Goal: Information Seeking & Learning: Learn about a topic

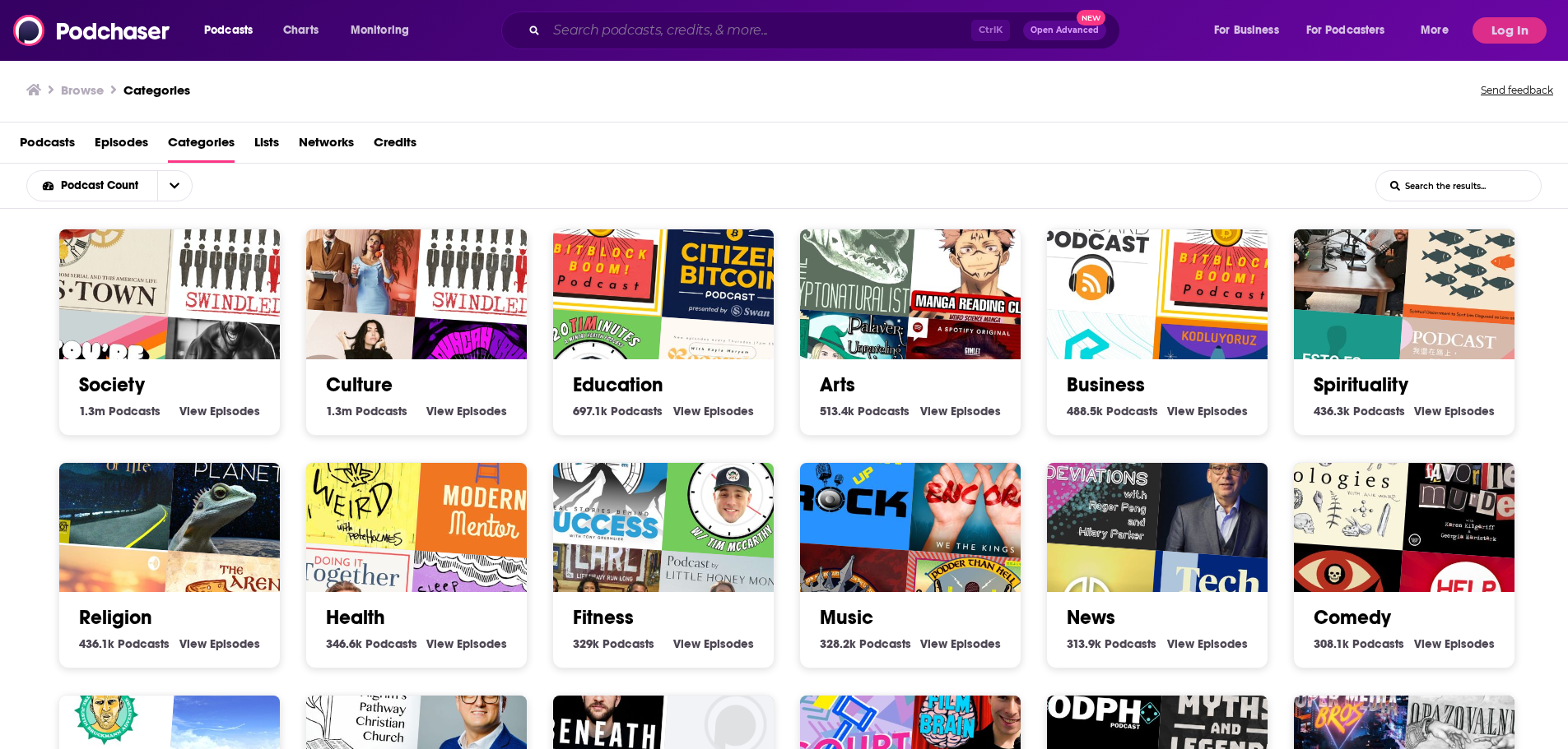
click at [605, 27] on input "Search podcasts, credits, & more..." at bounding box center [758, 30] width 424 height 26
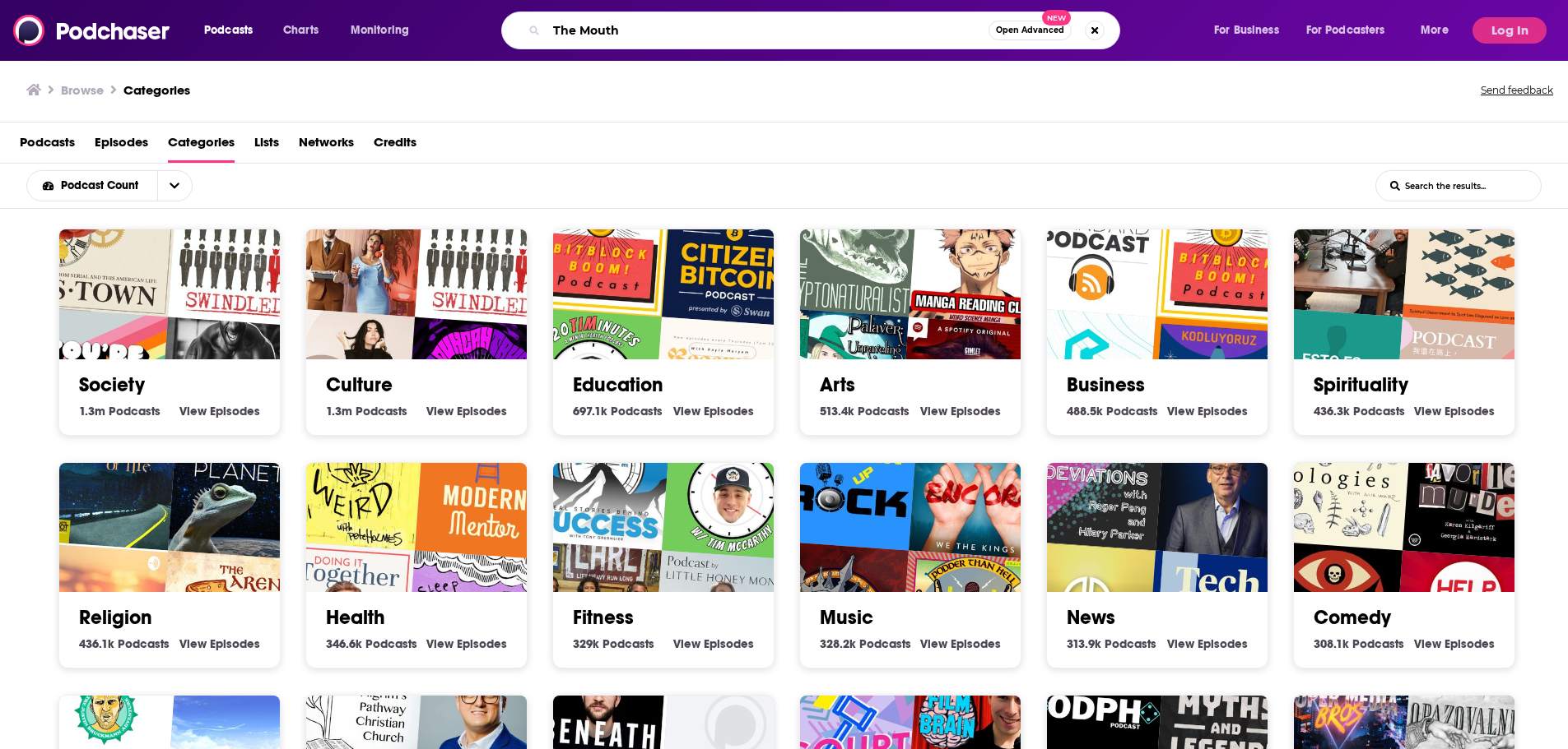
type input "The Mouth"
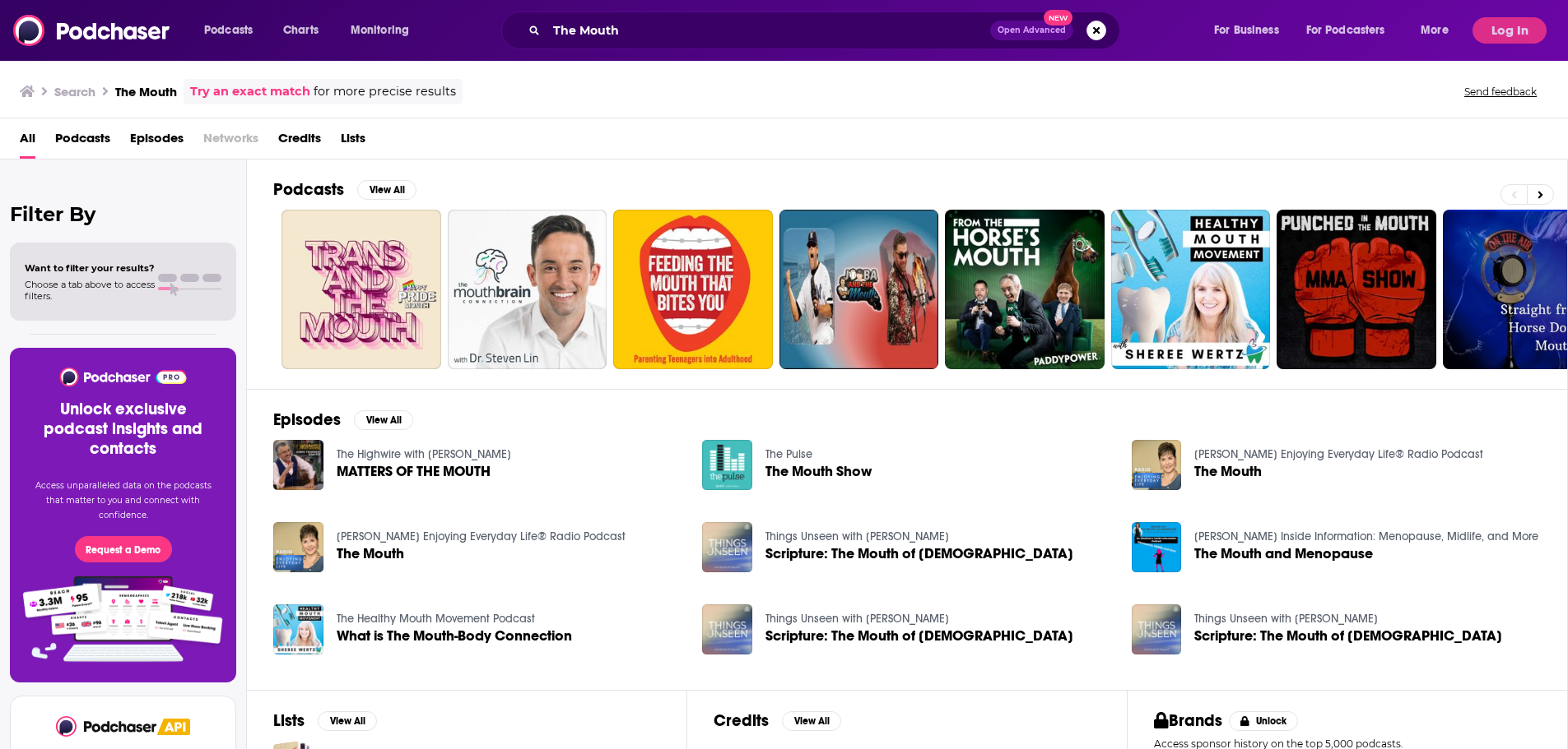
click at [65, 140] on span "Podcasts" at bounding box center [82, 141] width 55 height 33
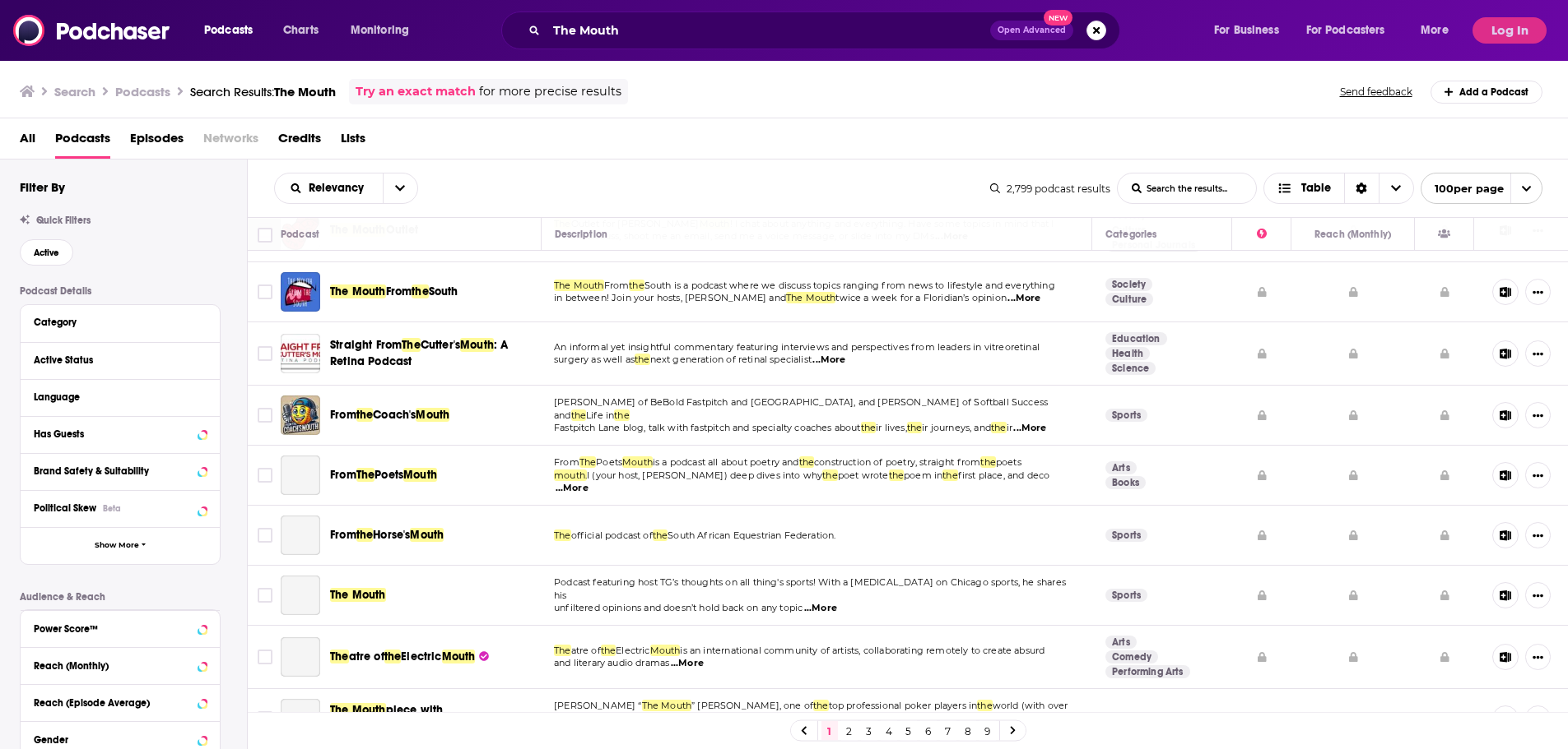
scroll to position [658, 0]
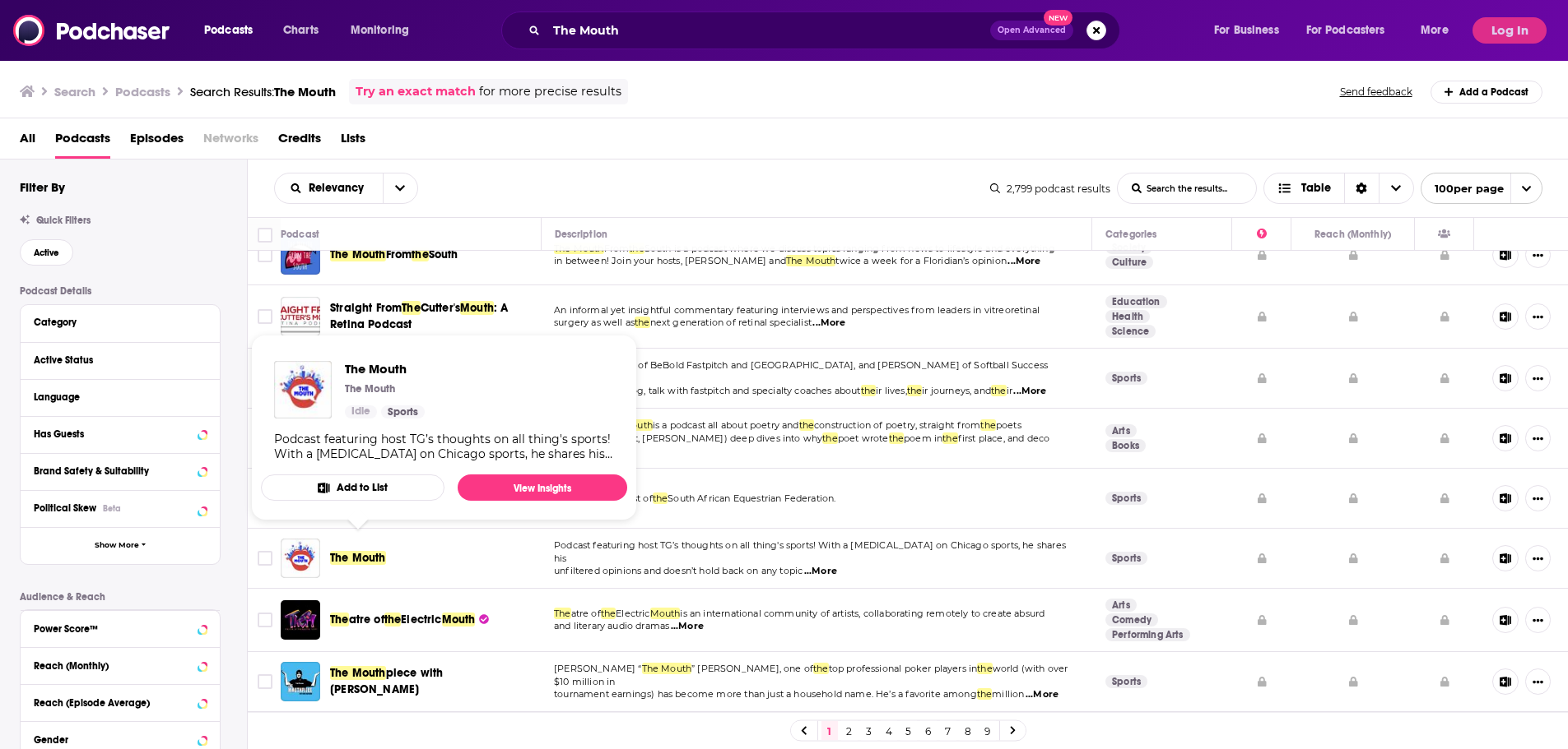
click at [349, 551] on span "The Mouth" at bounding box center [358, 558] width 56 height 14
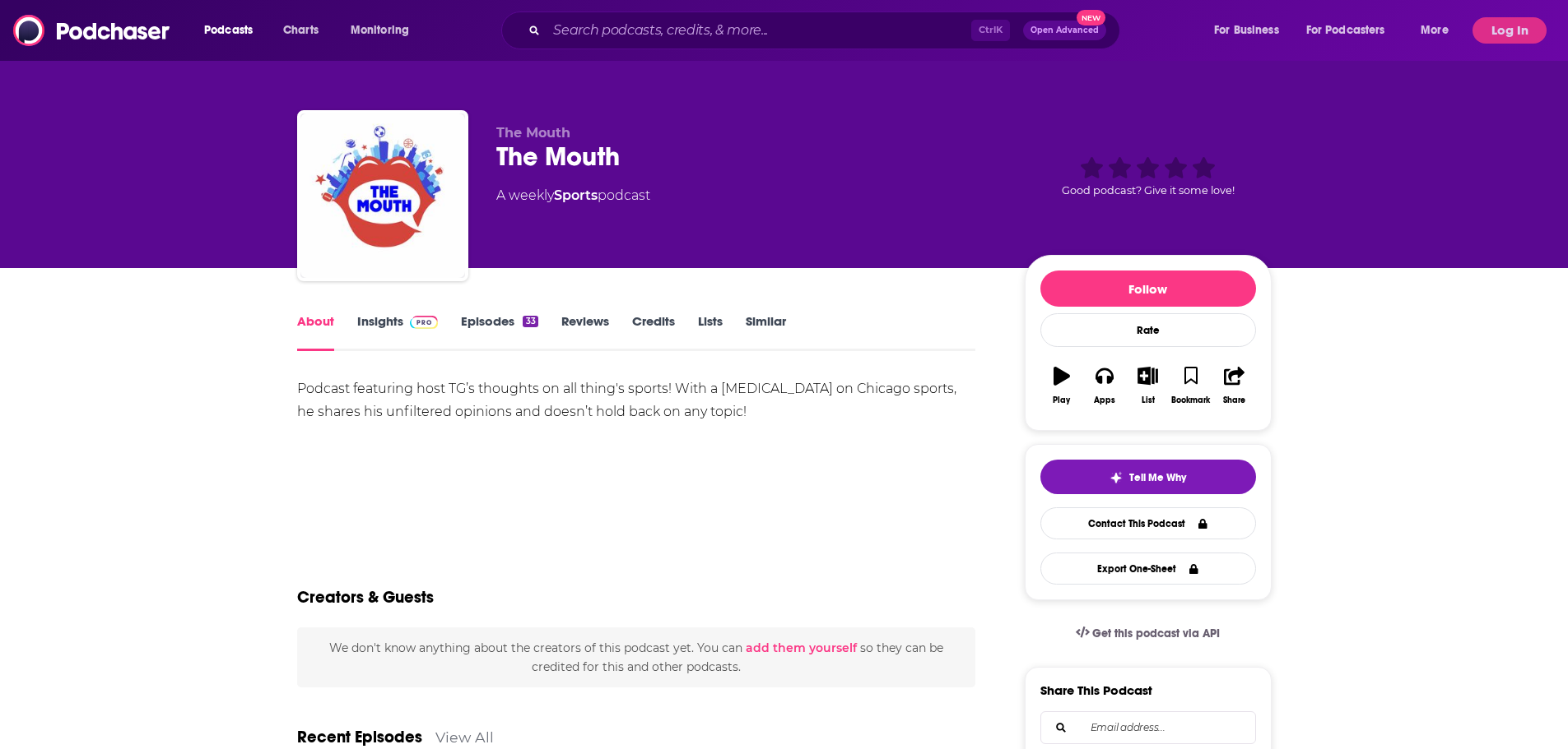
click at [483, 326] on link "Episodes 33" at bounding box center [499, 332] width 77 height 38
click at [638, 24] on input "Search podcasts, credits, & more..." at bounding box center [758, 30] width 424 height 26
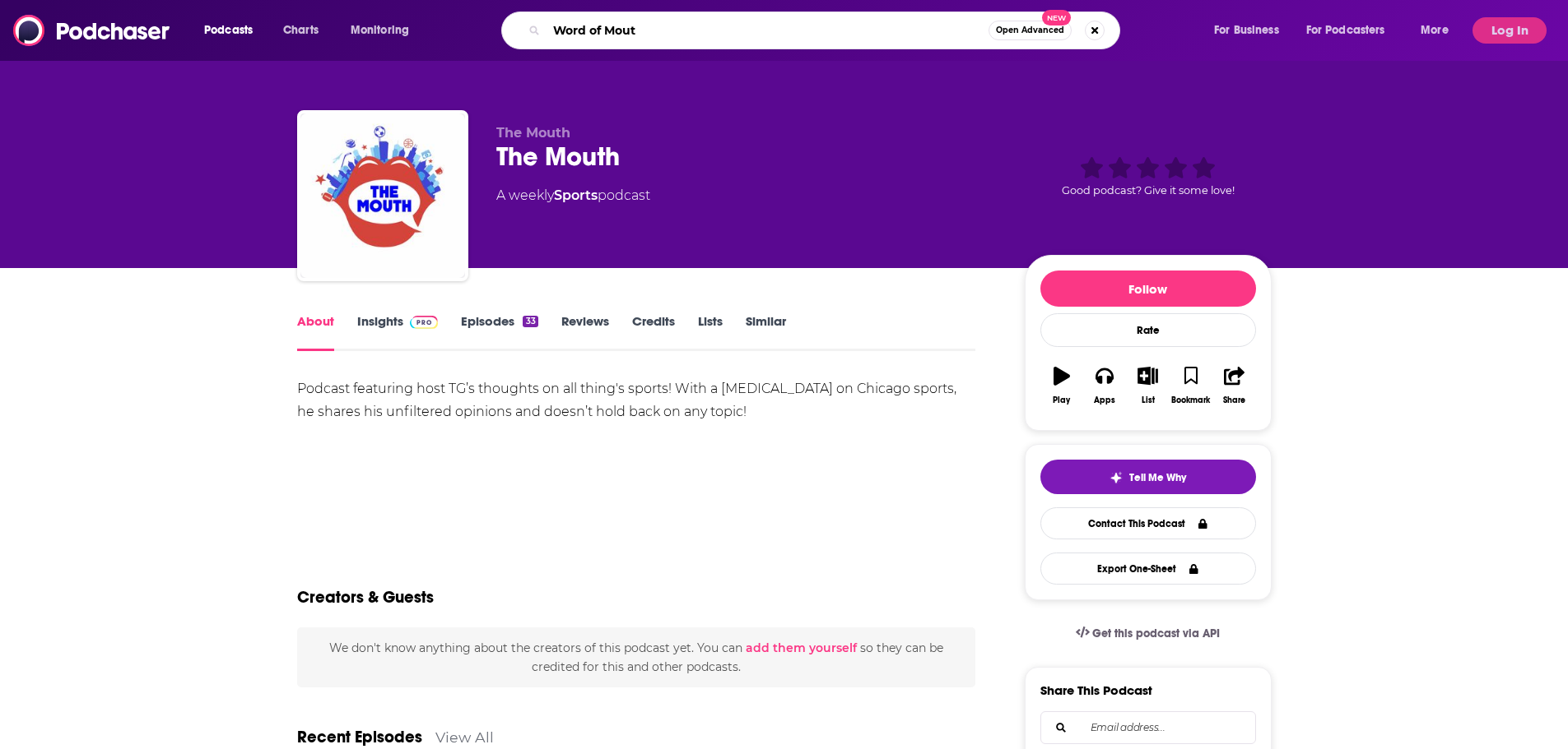
type input "Word of Mouth"
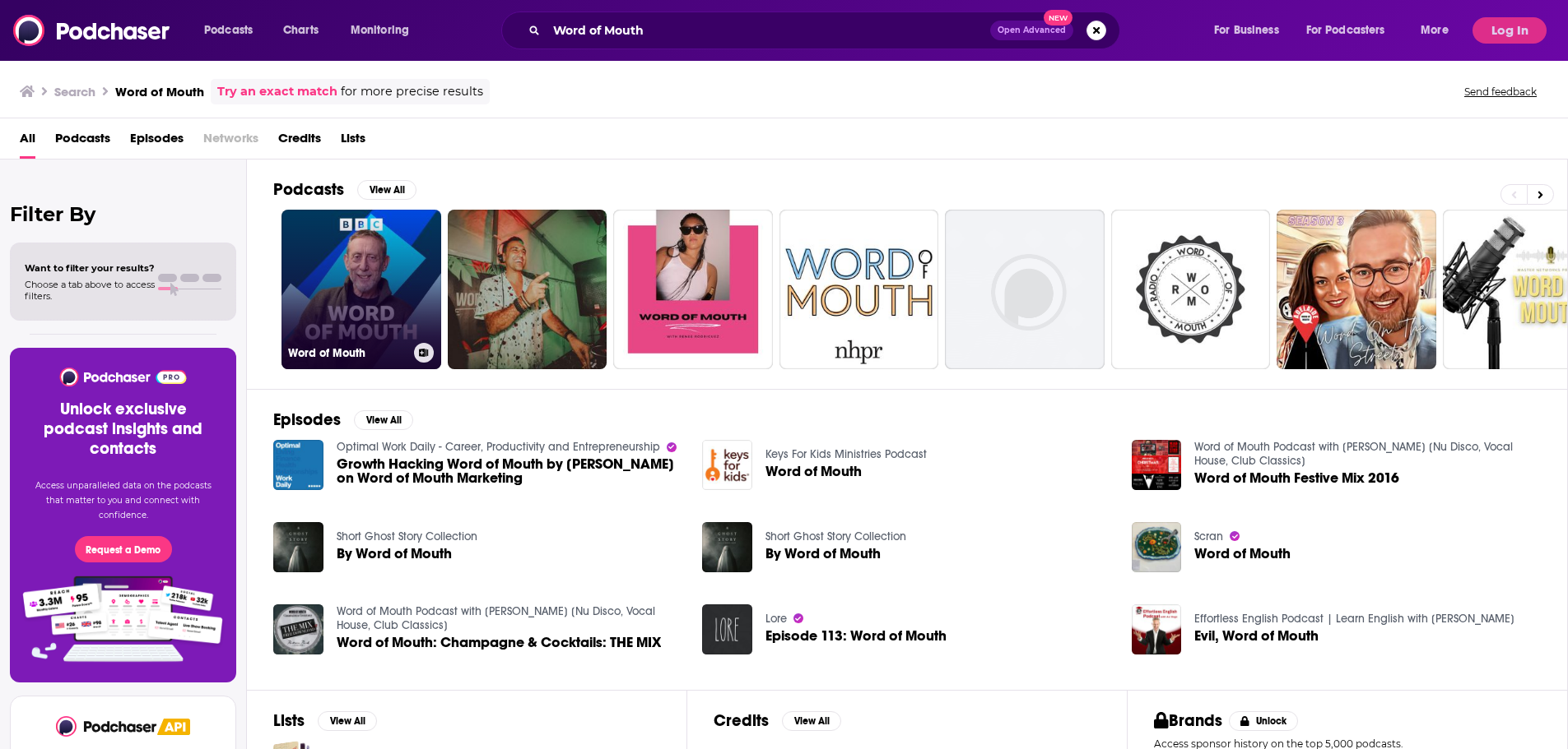
click at [310, 278] on link "Word of Mouth" at bounding box center [361, 289] width 159 height 159
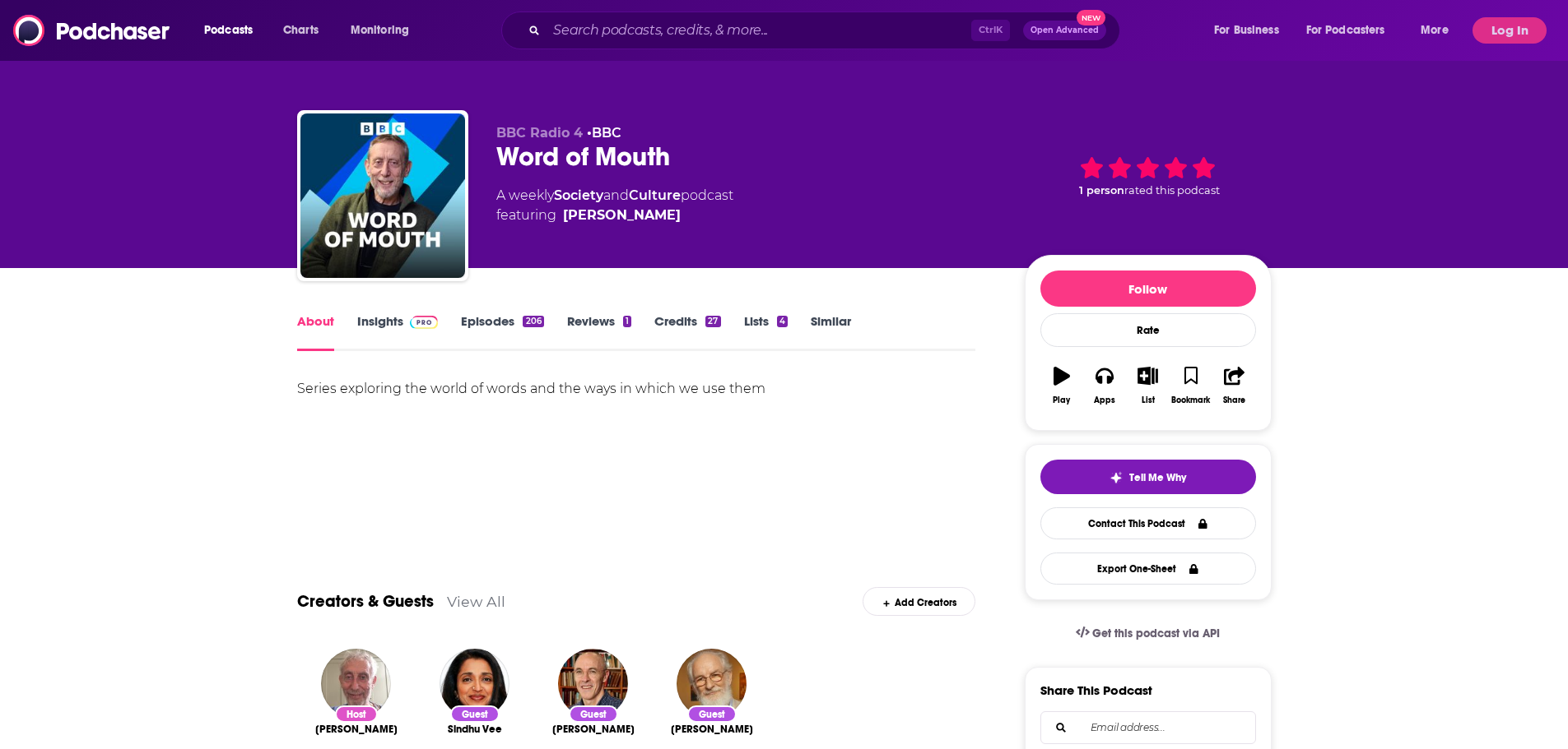
click at [491, 328] on link "Episodes 206" at bounding box center [502, 332] width 82 height 38
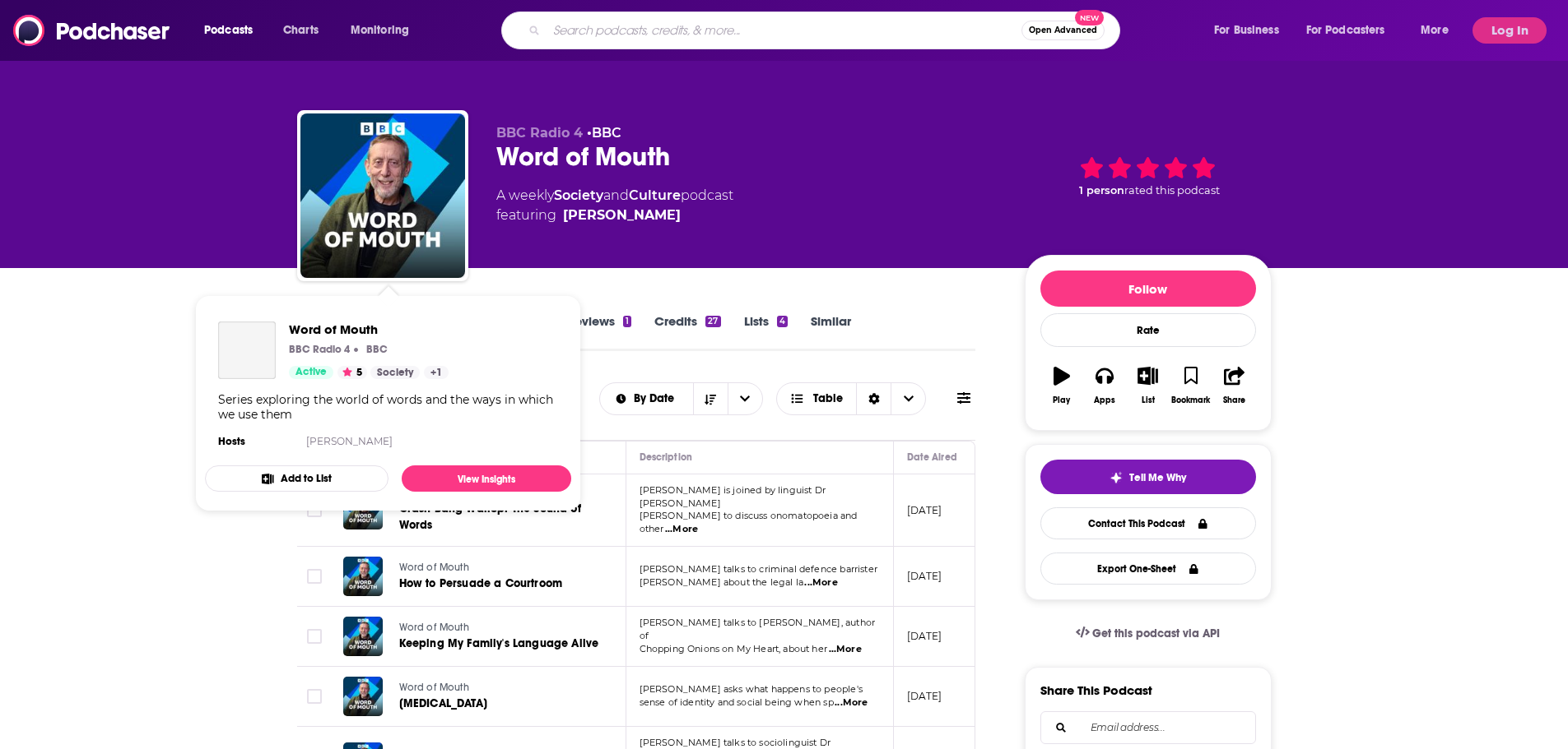
click at [595, 26] on input "Search podcasts, credits, & more..." at bounding box center [784, 30] width 475 height 26
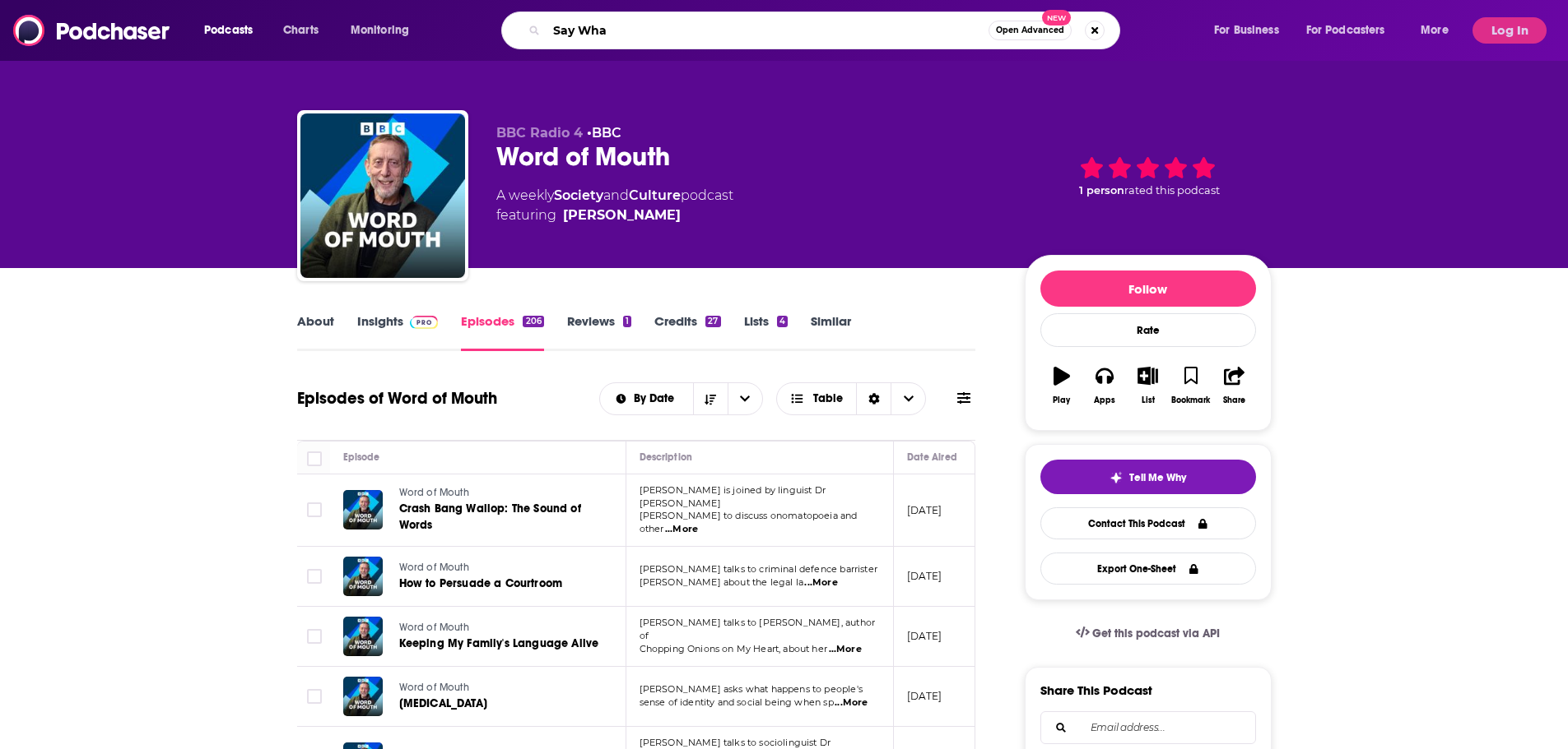
type input "Say What"
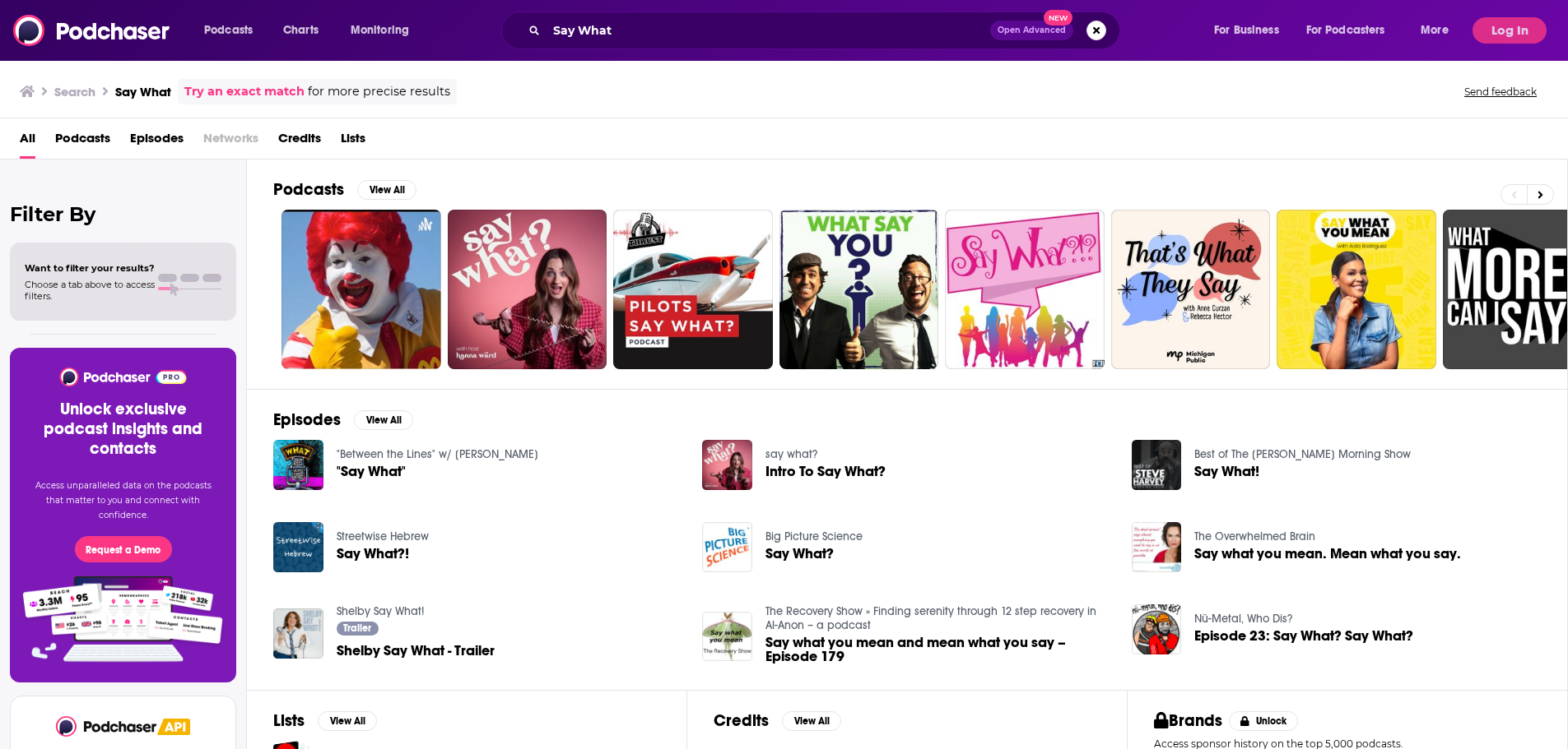
click at [107, 140] on span "Podcasts" at bounding box center [82, 141] width 55 height 33
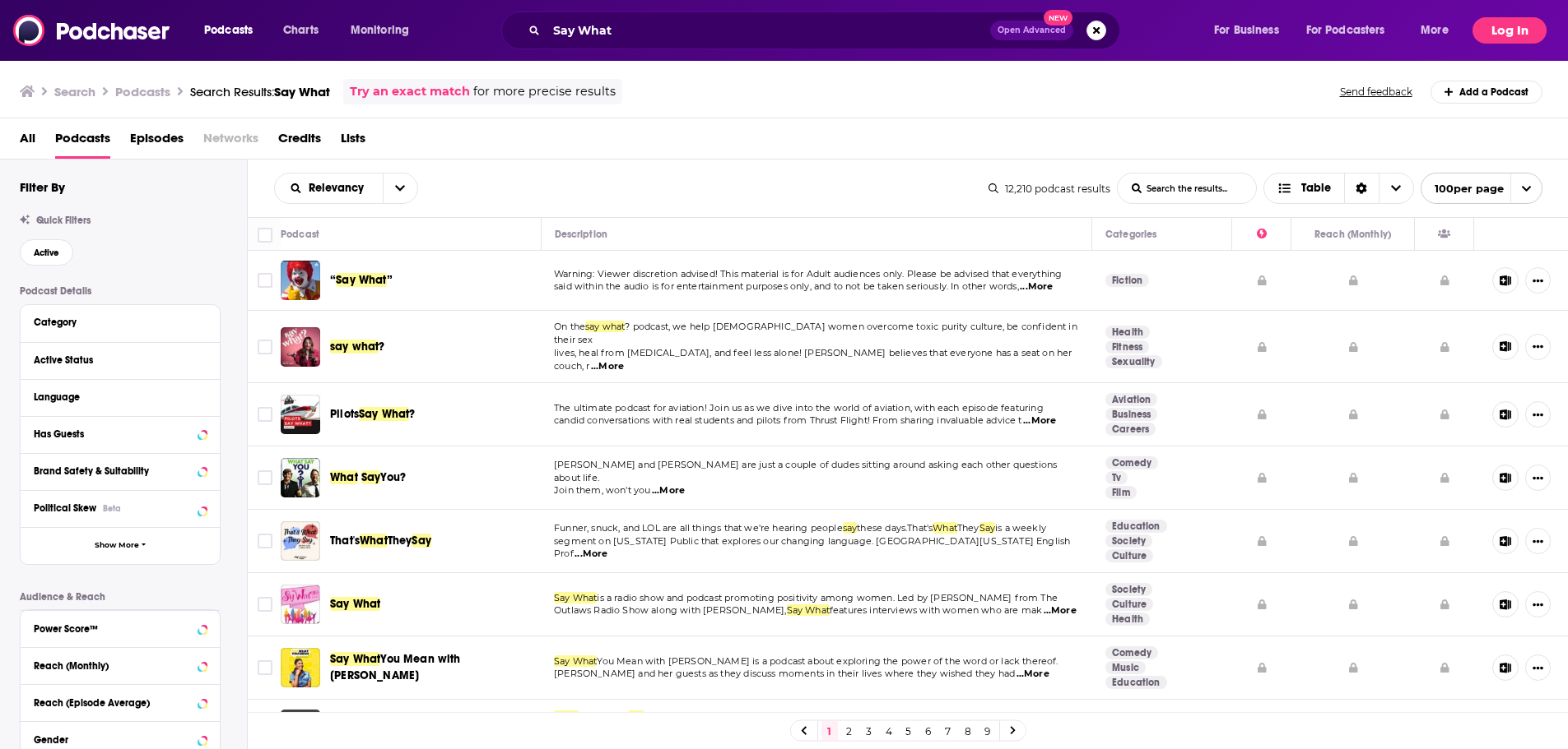
click at [1510, 30] on button "Log In" at bounding box center [1509, 30] width 74 height 26
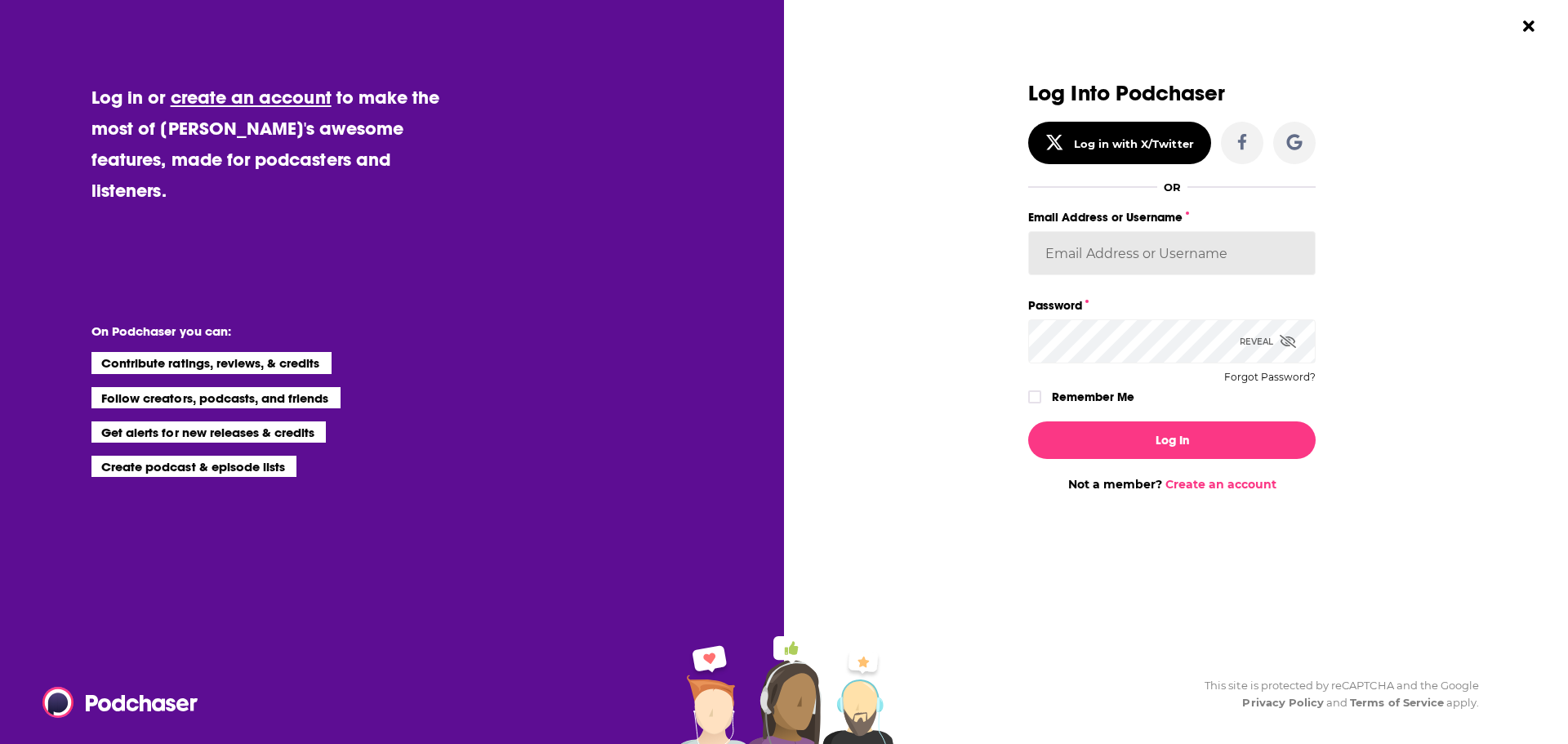
type input "[PERSON_NAME][EMAIL_ADDRESS][DOMAIN_NAME]"
drag, startPoint x: 1136, startPoint y: 450, endPoint x: 926, endPoint y: 345, distance: 234.8
click at [1136, 450] on button "Log In" at bounding box center [1172, 440] width 288 height 38
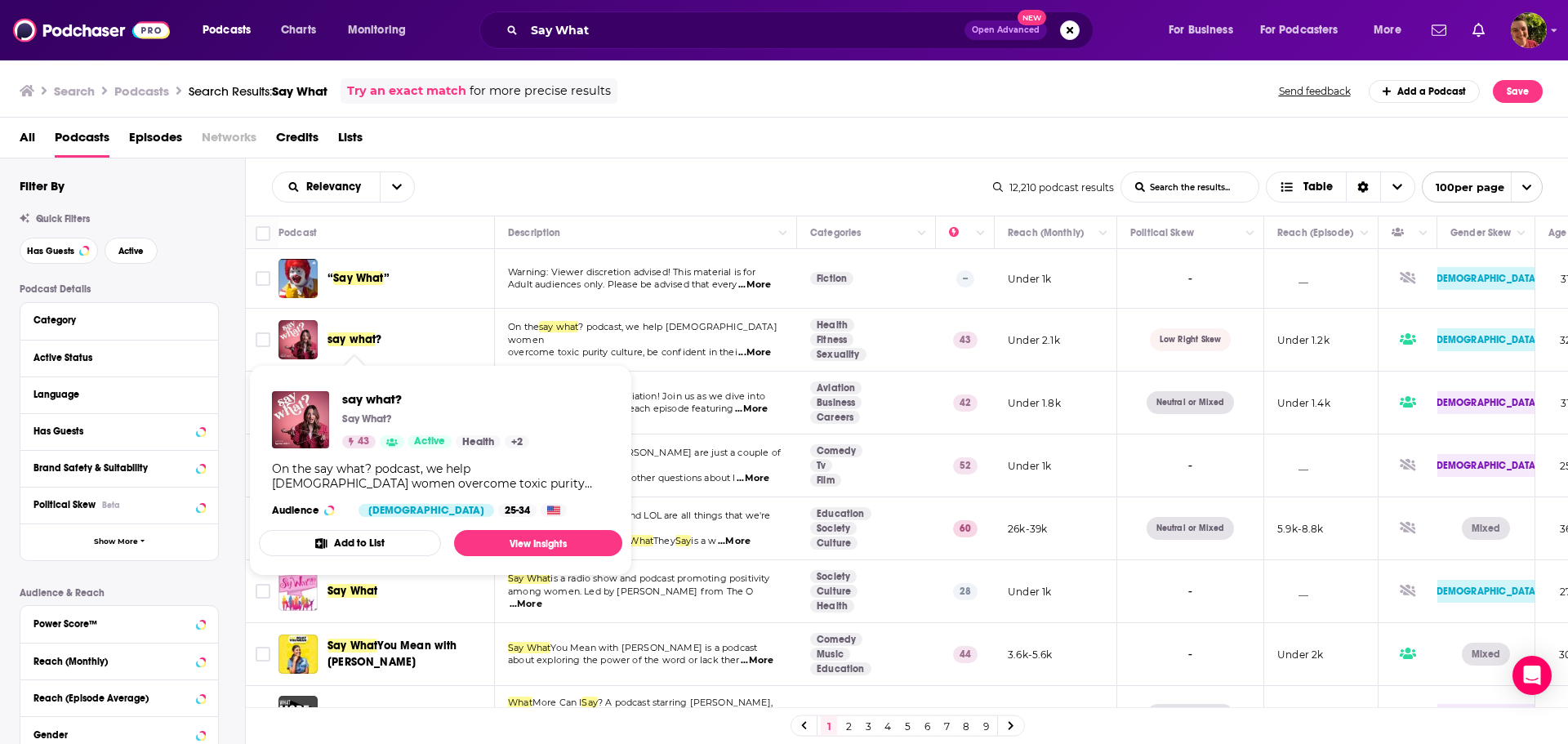
click at [354, 335] on span "say what" at bounding box center [351, 340] width 48 height 14
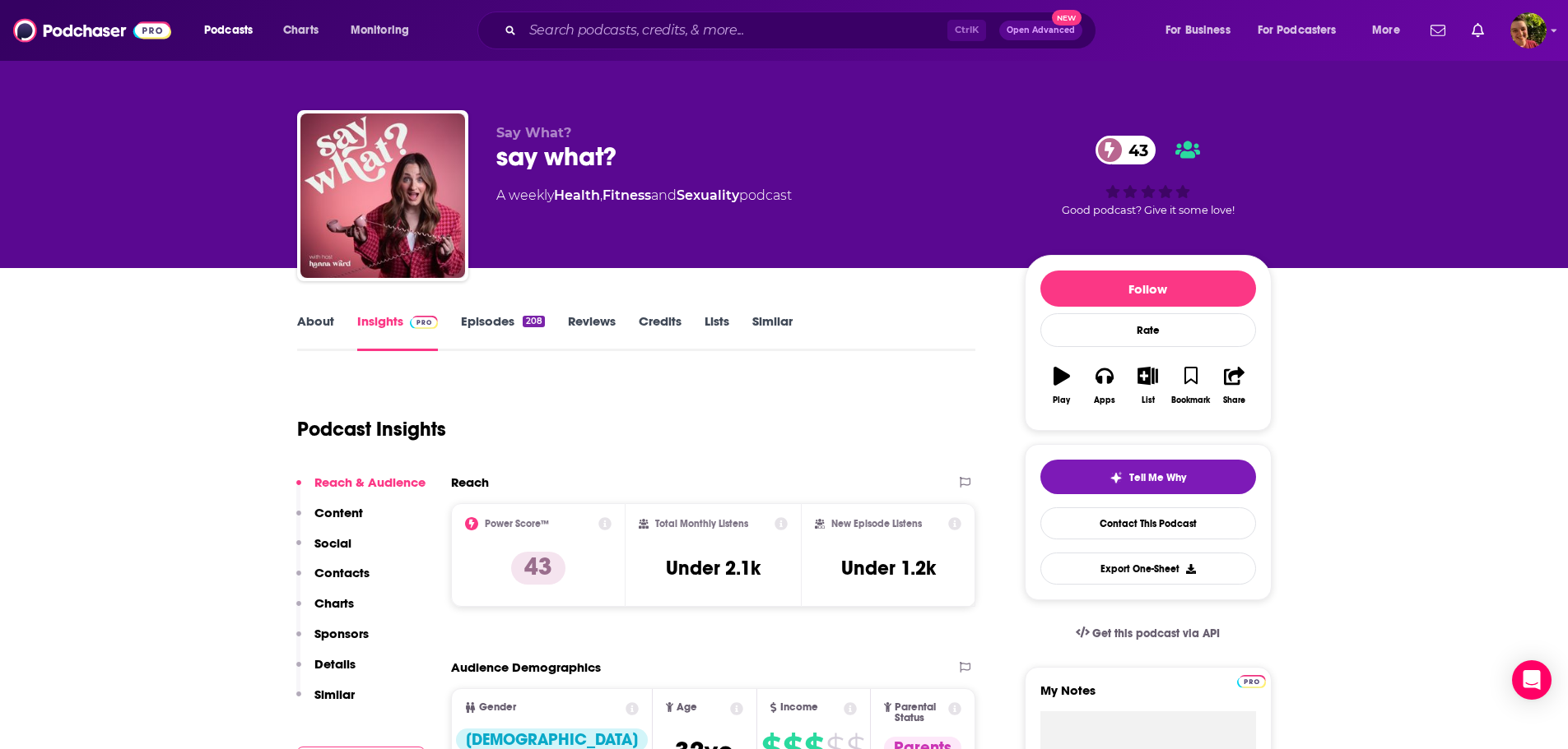
click at [494, 326] on link "Episodes 208" at bounding box center [503, 332] width 83 height 38
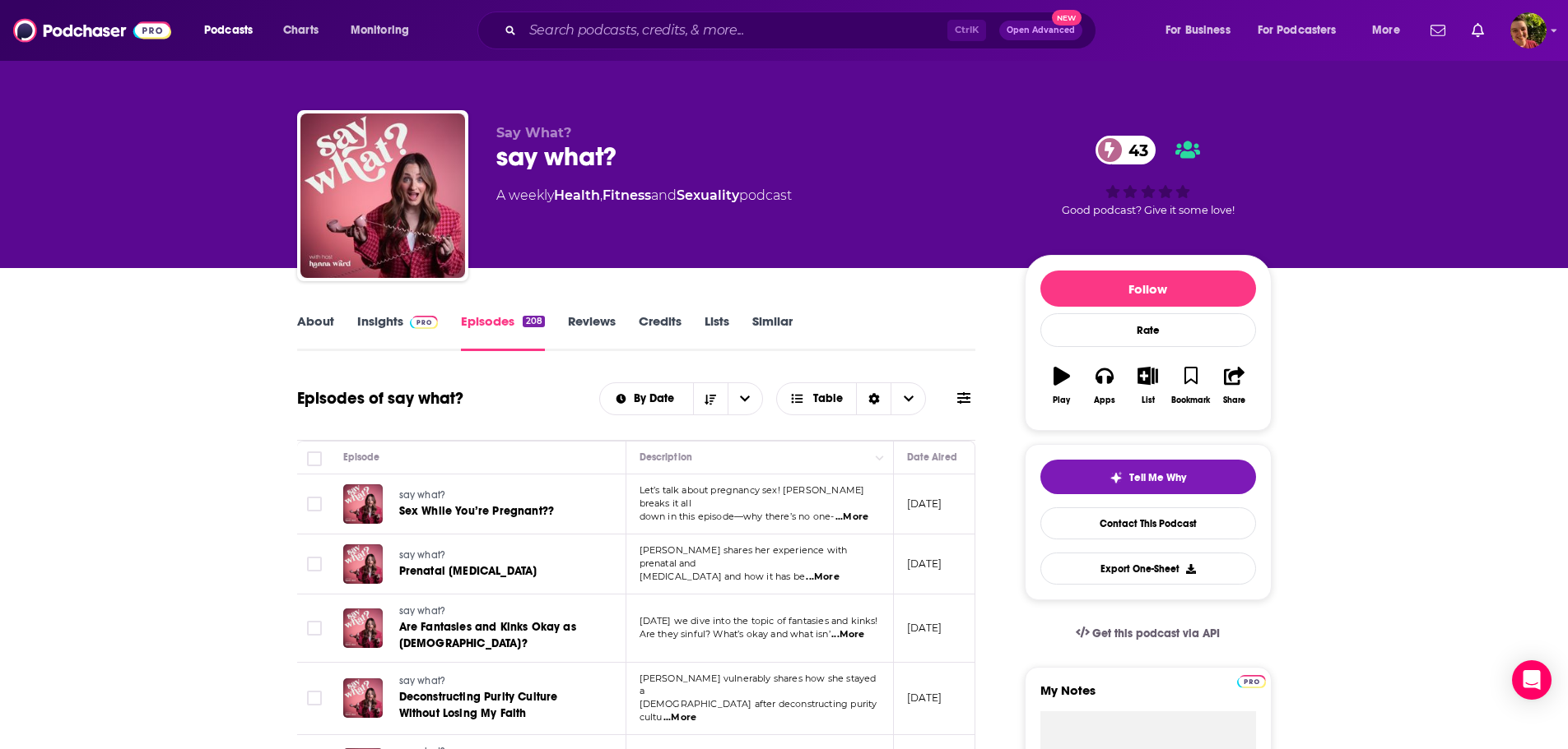
click at [320, 322] on link "About" at bounding box center [315, 332] width 37 height 38
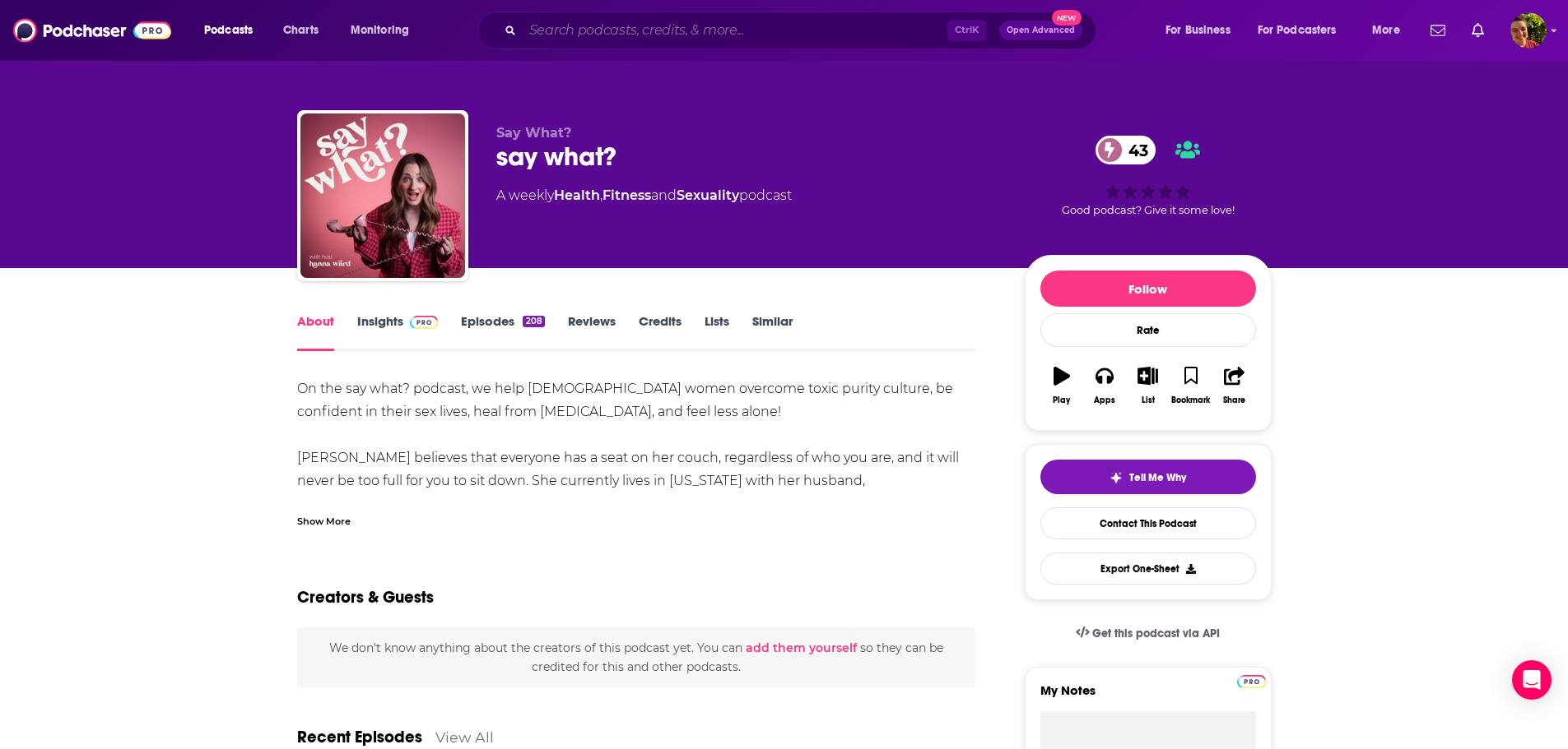
click at [587, 32] on input "Search podcasts, credits, & more..." at bounding box center [734, 30] width 424 height 26
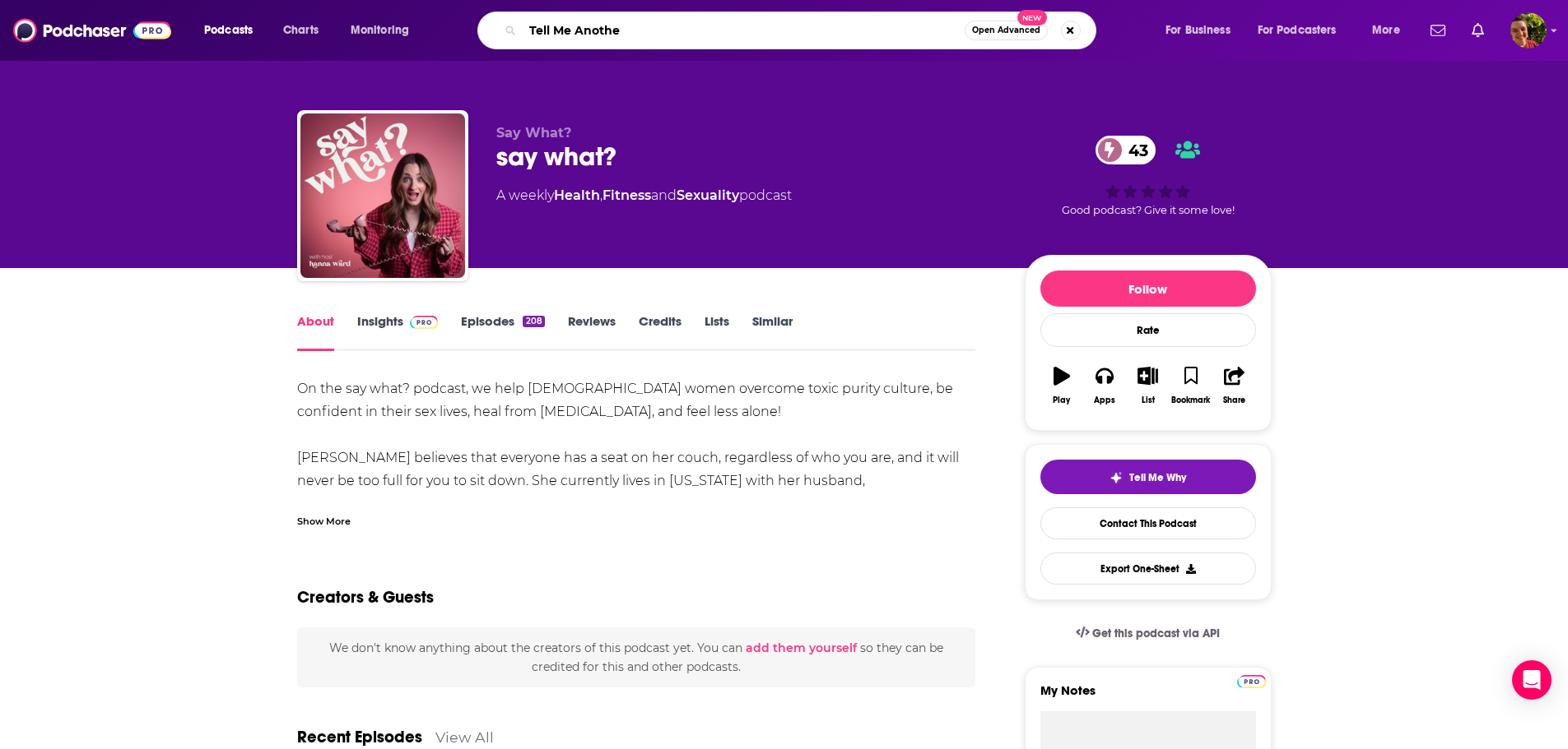
type input "Tell Me Another"
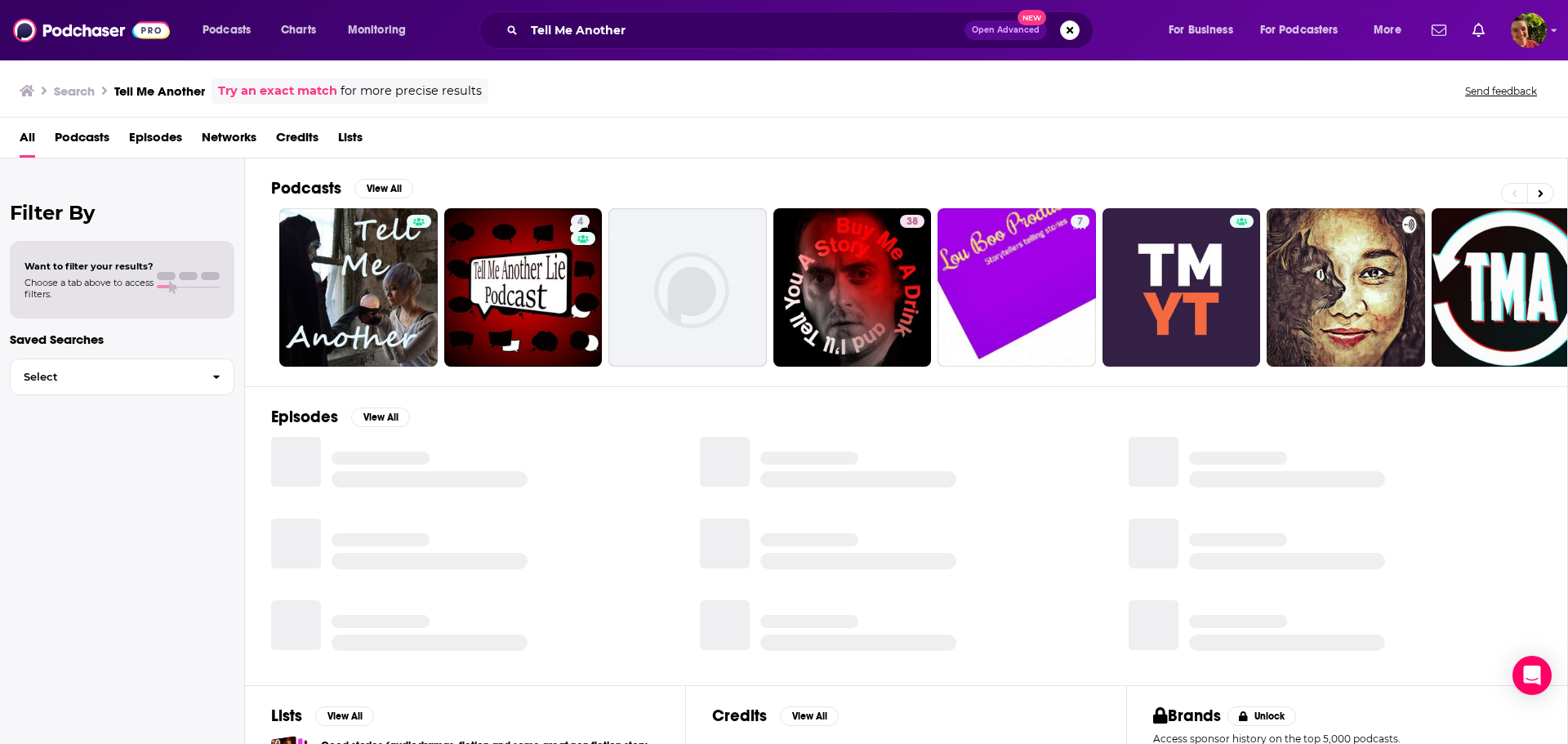
click at [62, 133] on span "Podcasts" at bounding box center [81, 140] width 55 height 33
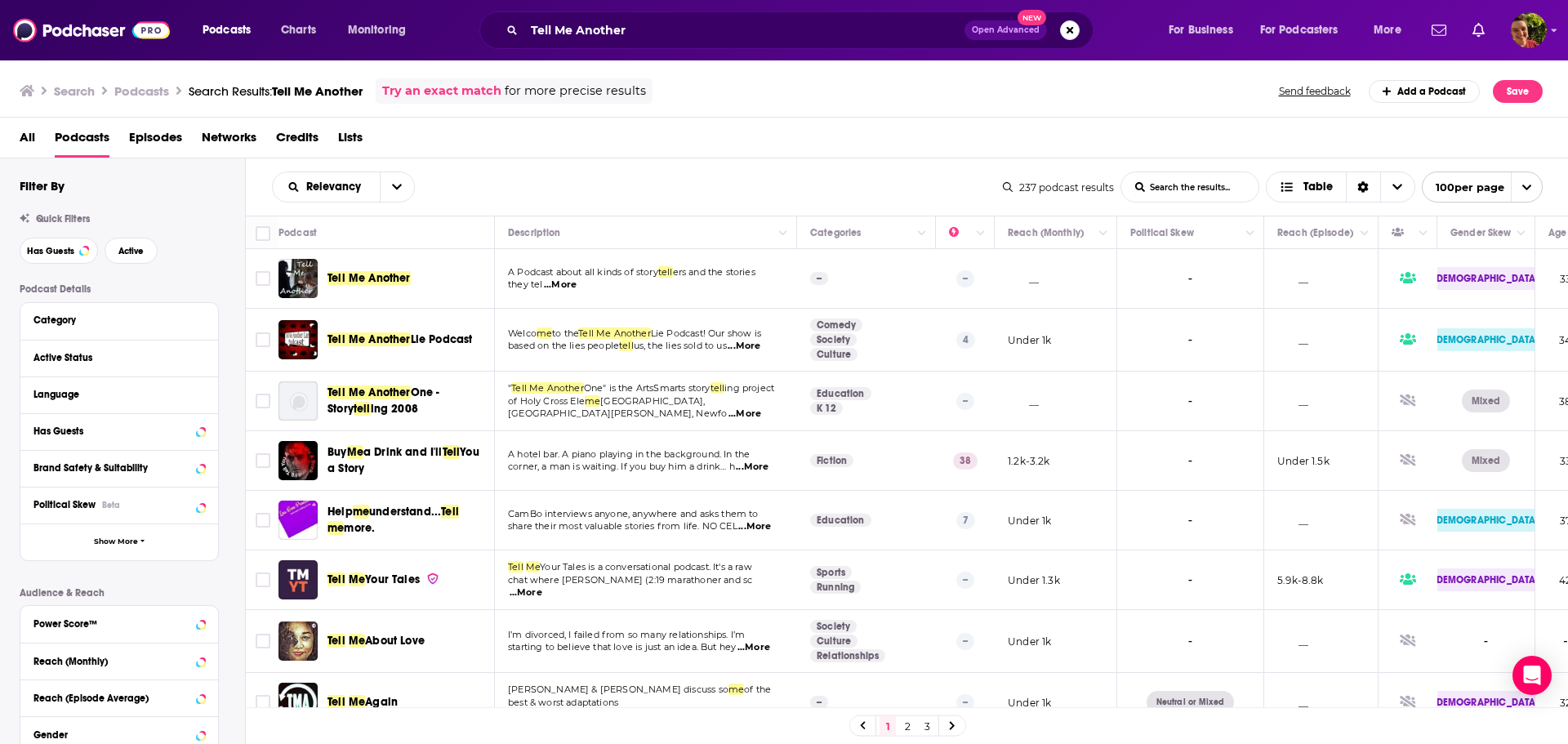
click at [563, 283] on span "...More" at bounding box center [561, 285] width 33 height 13
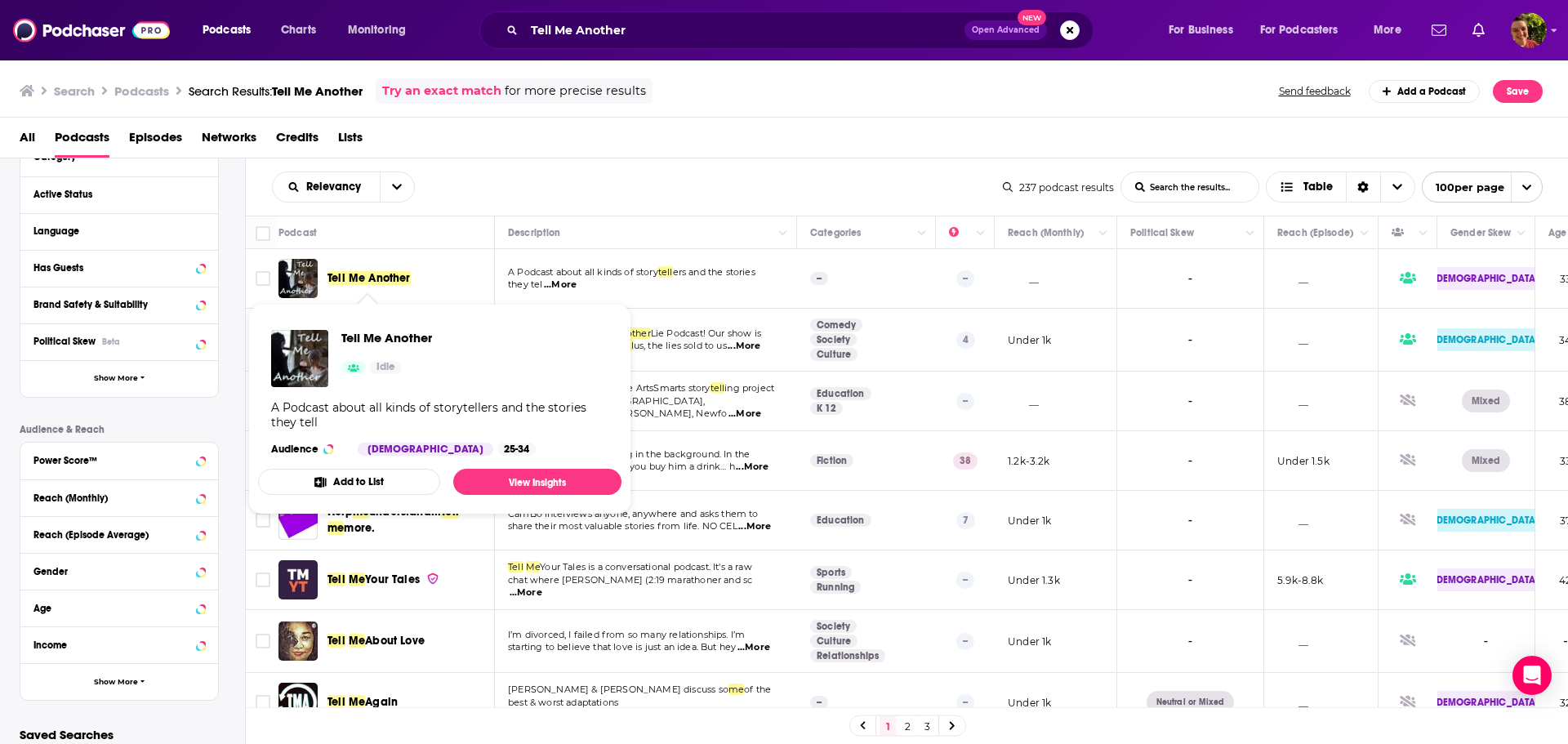
click at [377, 280] on span "Tell Me Another" at bounding box center [368, 278] width 83 height 14
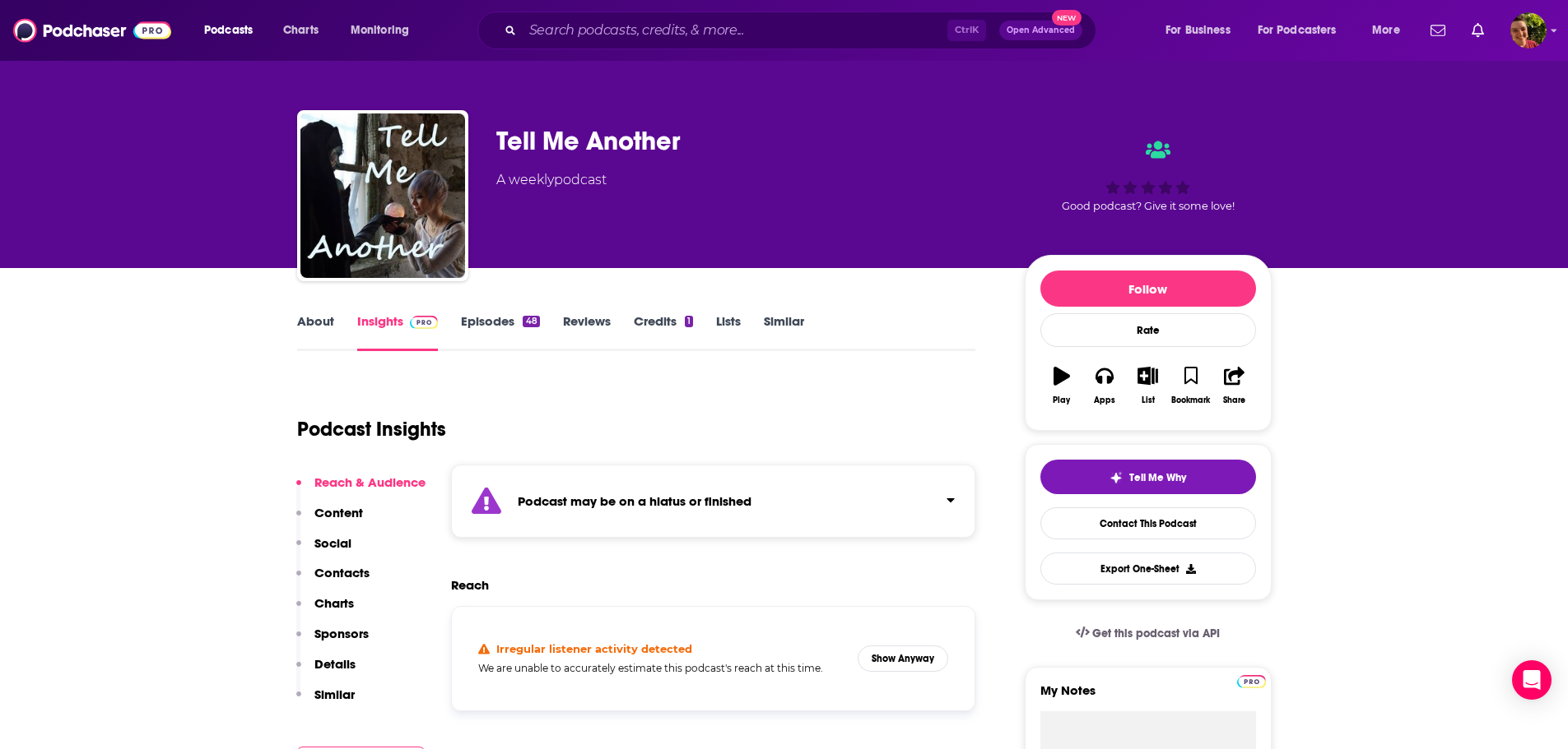
click at [490, 322] on link "Episodes 48" at bounding box center [500, 332] width 78 height 38
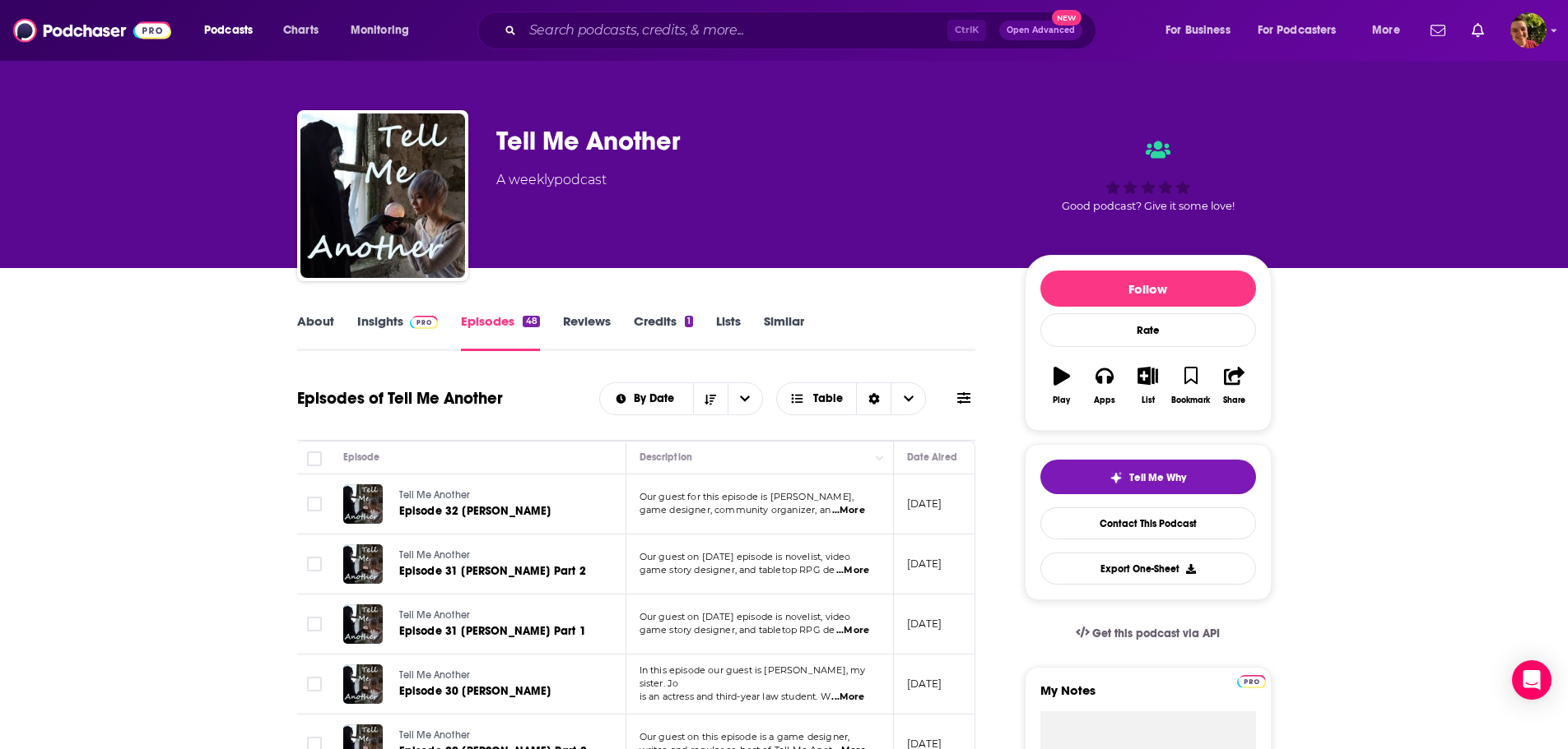
click at [854, 510] on span "...More" at bounding box center [848, 510] width 33 height 14
click at [304, 322] on link "About" at bounding box center [315, 332] width 37 height 38
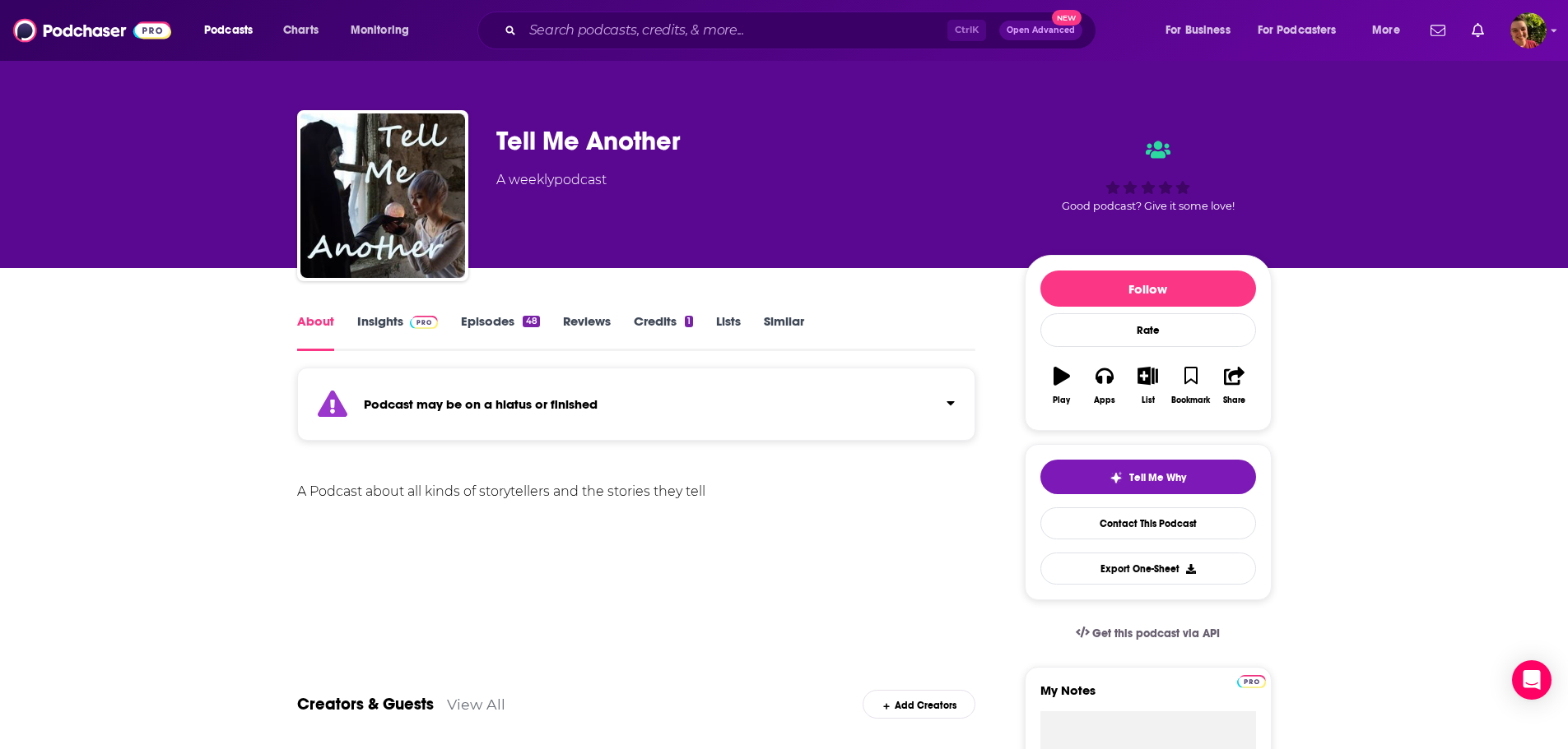
click at [482, 324] on link "Episodes 48" at bounding box center [500, 332] width 78 height 38
